Goal: Connect with others: Connect with others

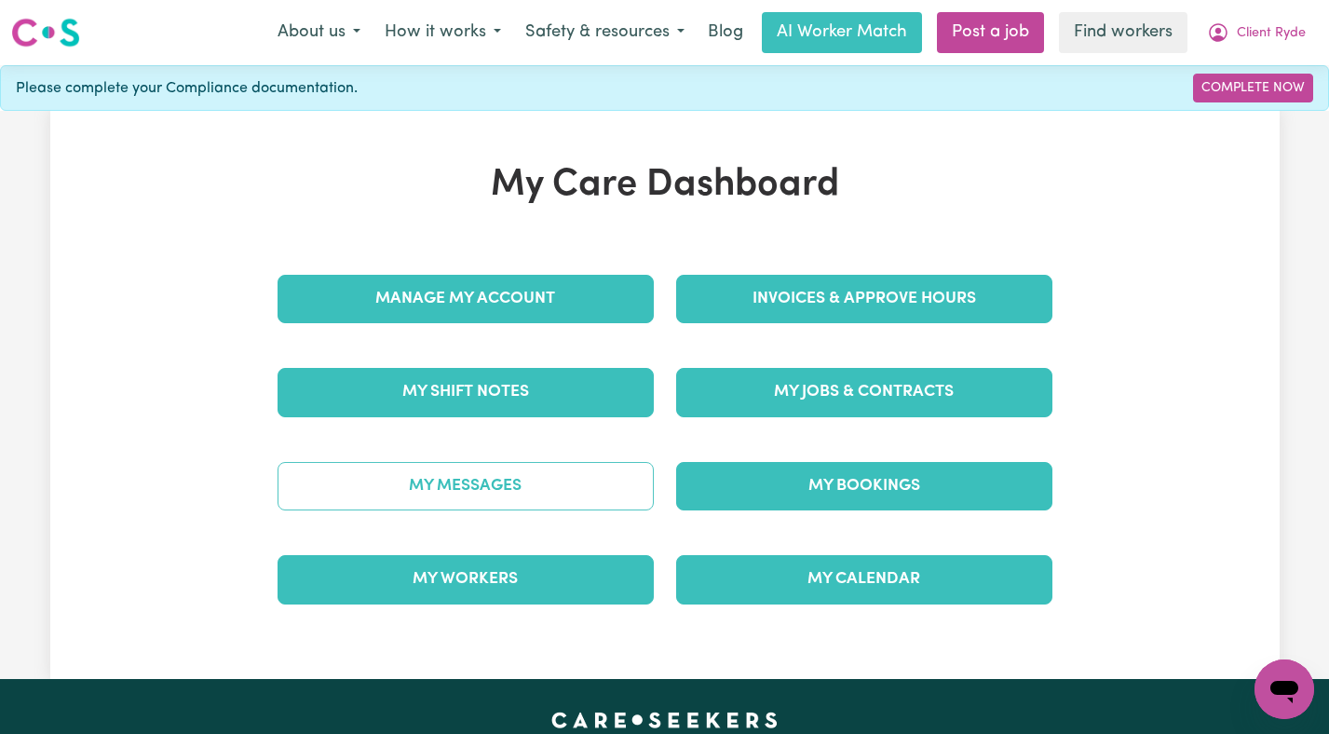
click at [594, 476] on link "My Messages" at bounding box center [466, 486] width 376 height 48
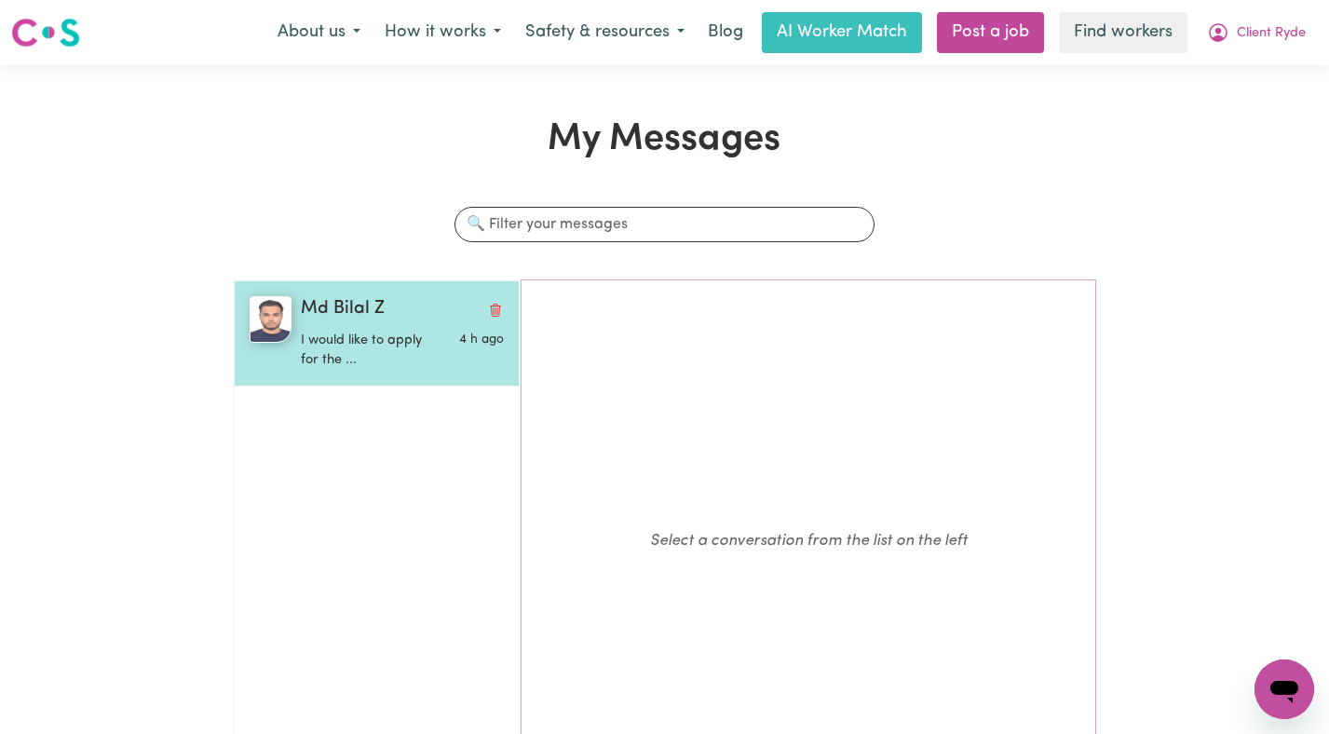
click at [431, 345] on p "I would like to apply for the ..." at bounding box center [368, 351] width 135 height 40
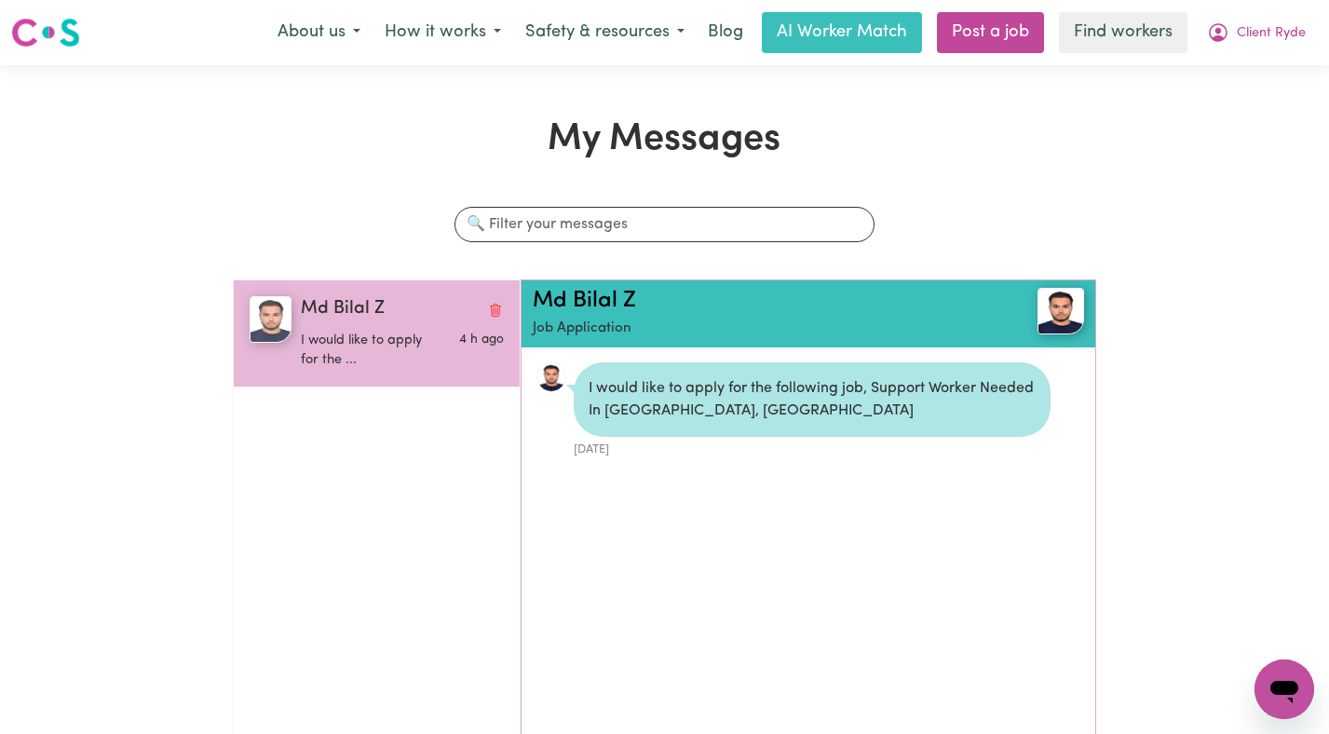
scroll to position [11, 0]
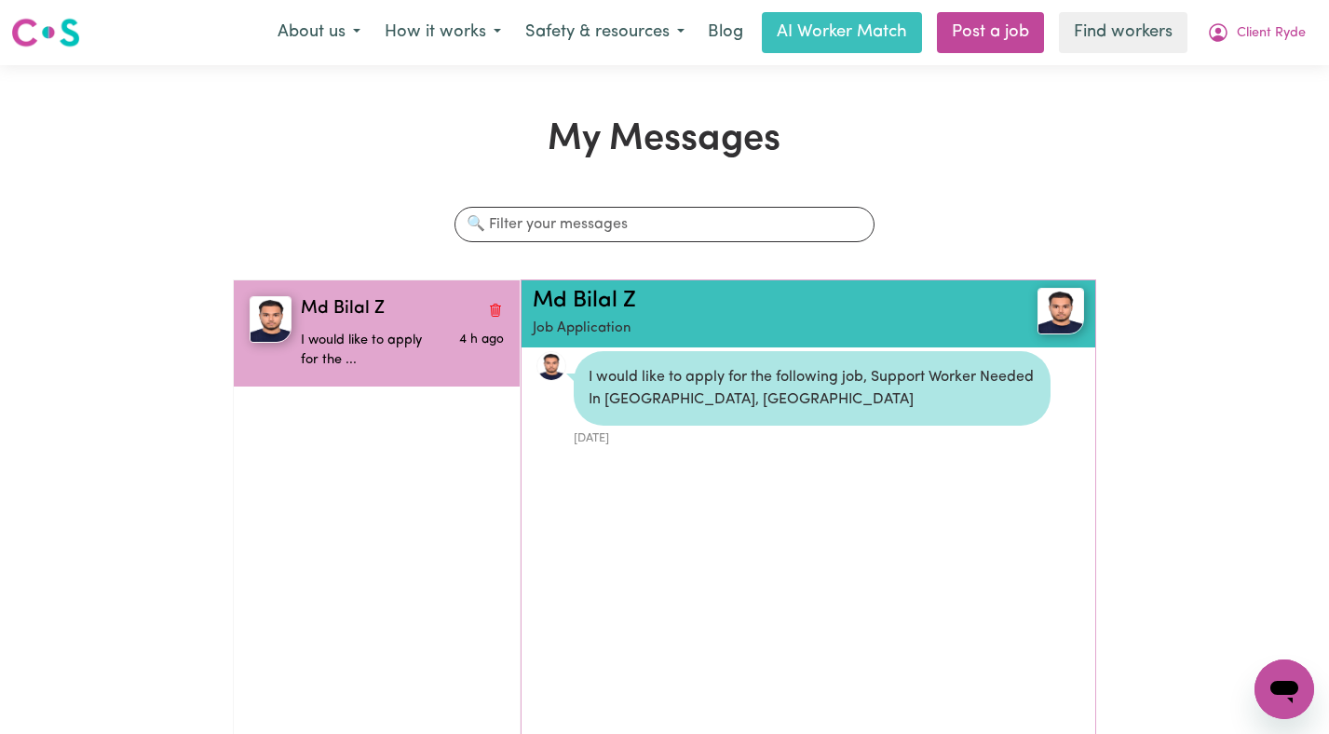
click at [603, 286] on div "Md Bilal Z Job Application" at bounding box center [809, 313] width 574 height 67
click at [595, 288] on h2 "Md Bilal Z" at bounding box center [763, 301] width 460 height 27
click at [595, 290] on link "Md Bilal Z" at bounding box center [584, 301] width 103 height 22
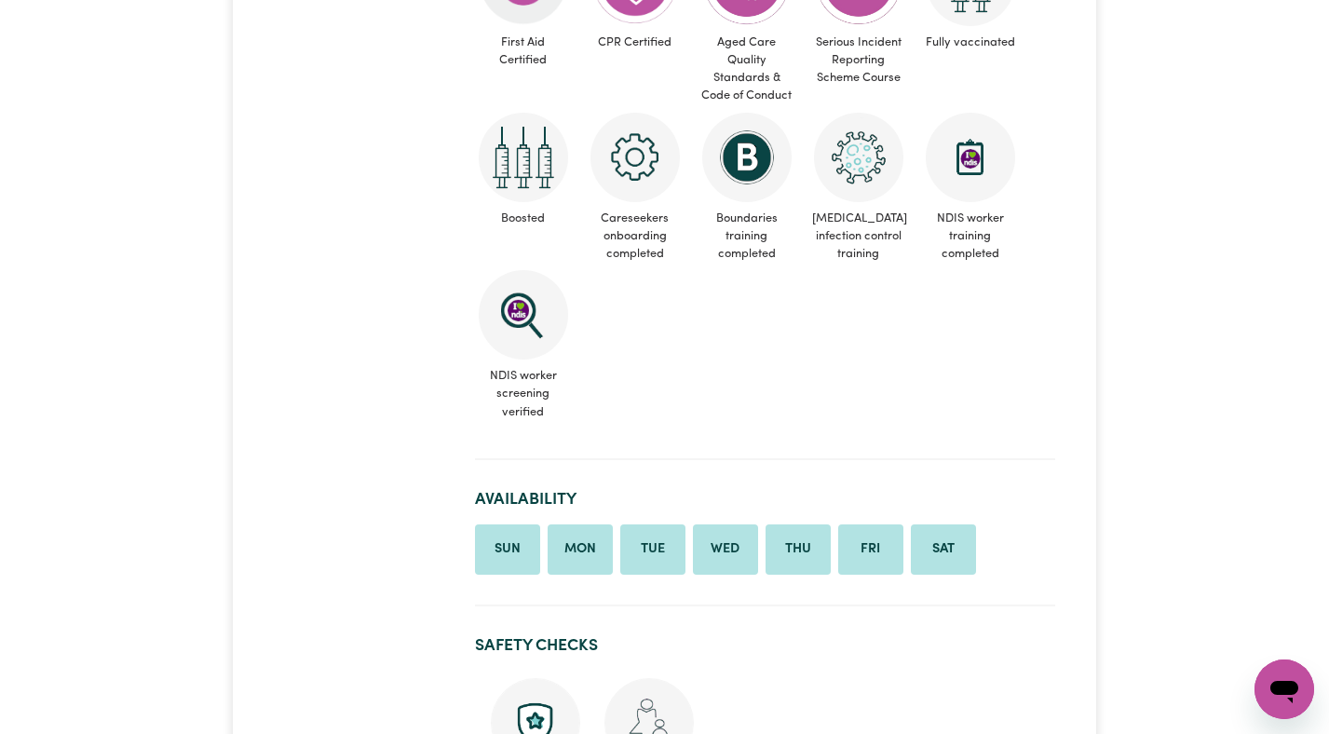
scroll to position [521, 0]
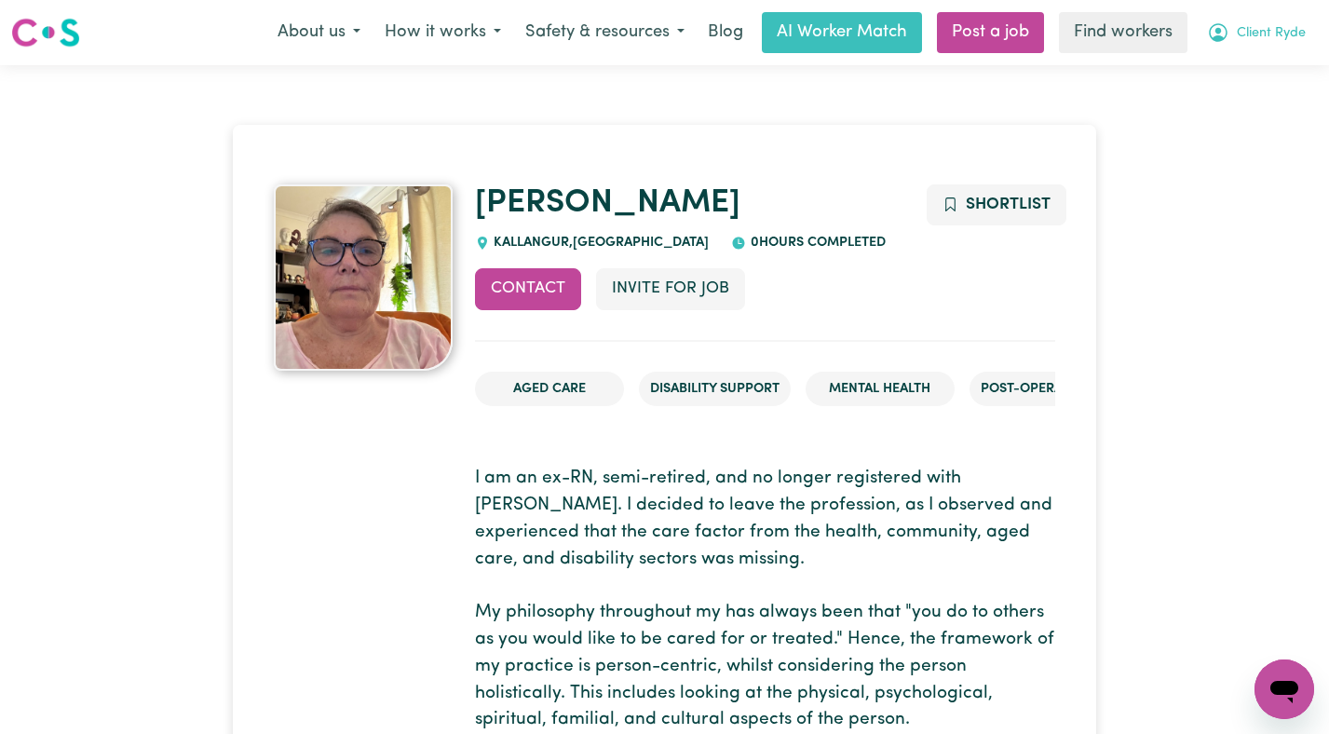
click at [1283, 32] on span "Client Ryde" at bounding box center [1271, 33] width 69 height 20
click at [1243, 92] on link "Logout" at bounding box center [1243, 106] width 147 height 35
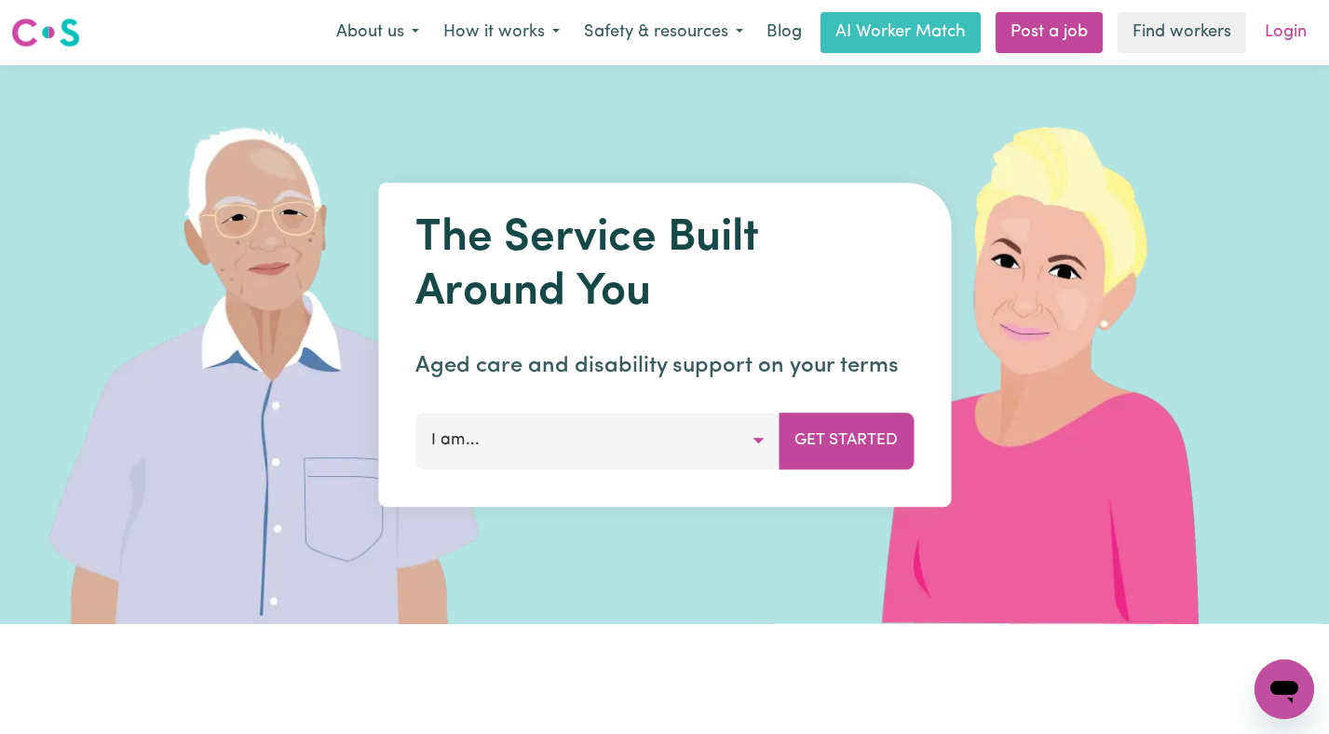
click at [1268, 40] on link "Login" at bounding box center [1286, 32] width 64 height 41
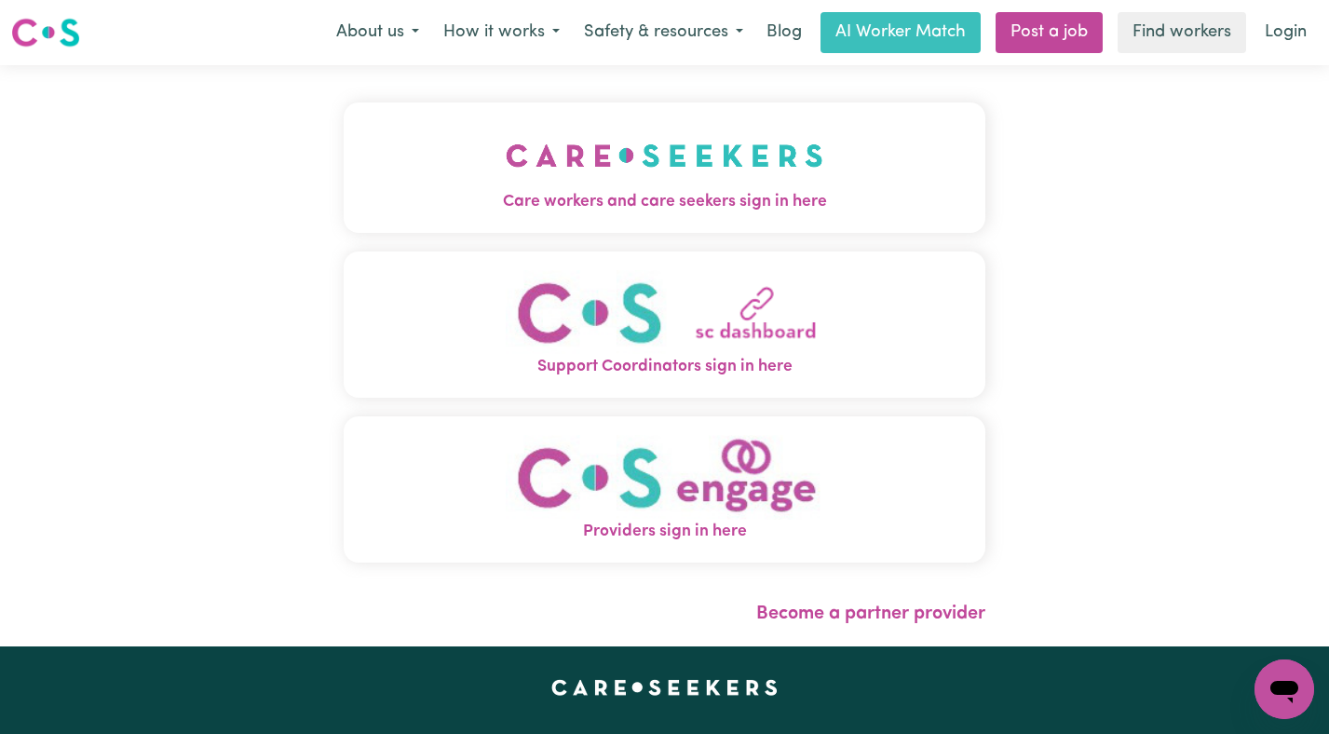
click at [506, 150] on img "Care workers and care seekers sign in here" at bounding box center [665, 155] width 318 height 69
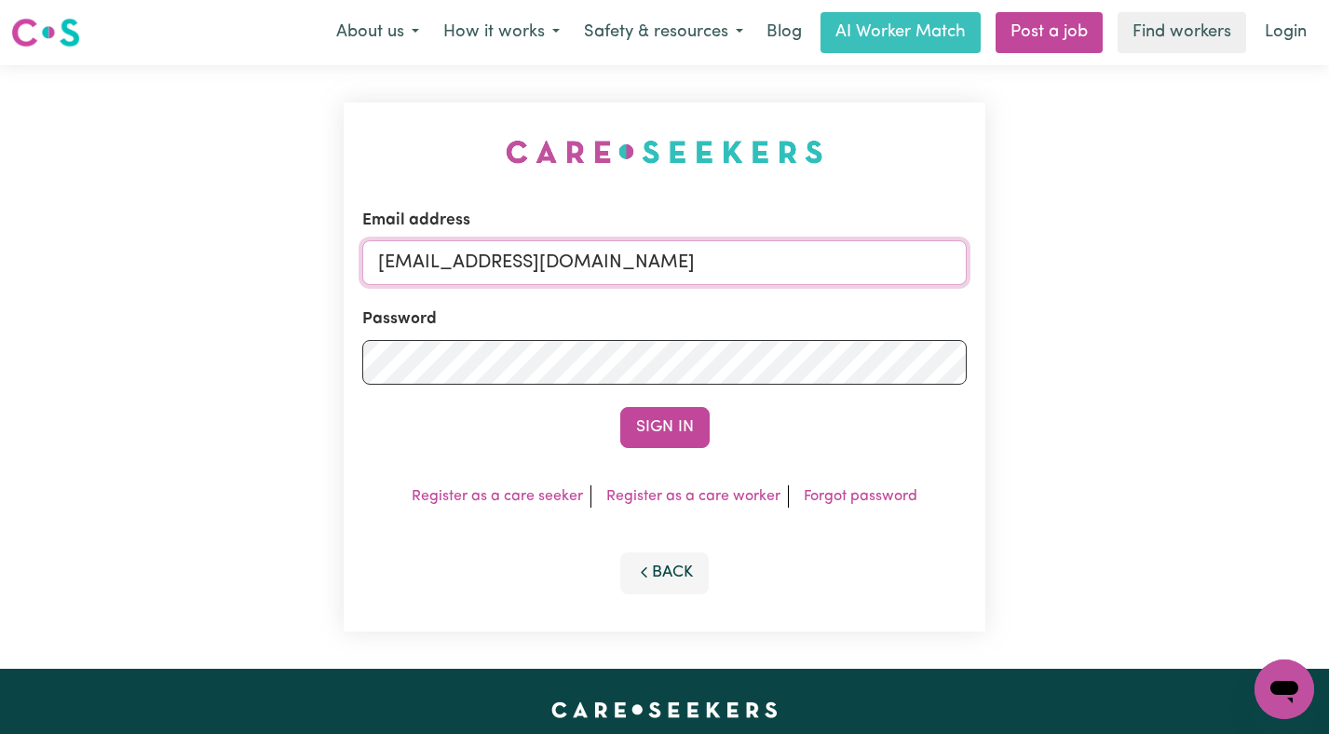
drag, startPoint x: 848, startPoint y: 277, endPoint x: 473, endPoint y: 271, distance: 374.5
click at [473, 271] on input "superuser~ClientRydePCS@careseekers.com.au" at bounding box center [664, 262] width 605 height 45
paste input "AbdulSH"
type input "superuser~AbdulSH@careseekers.com.au"
click at [620, 407] on button "Sign In" at bounding box center [664, 427] width 89 height 41
